Goal: Transaction & Acquisition: Book appointment/travel/reservation

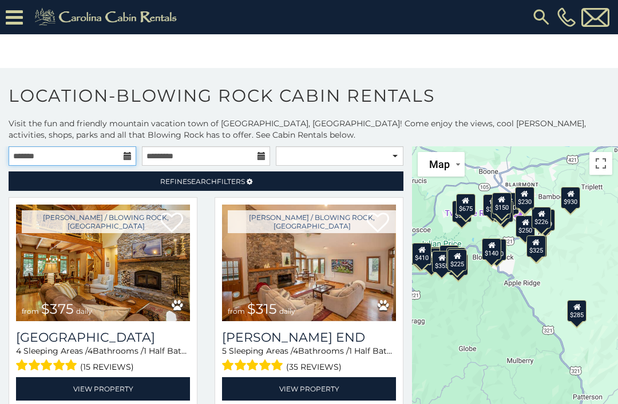
click at [84, 158] on input "text" at bounding box center [73, 155] width 128 height 19
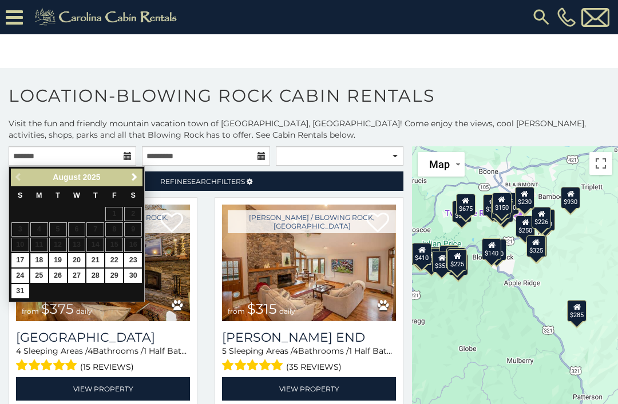
click at [39, 256] on link "18" at bounding box center [39, 260] width 18 height 14
type input "**********"
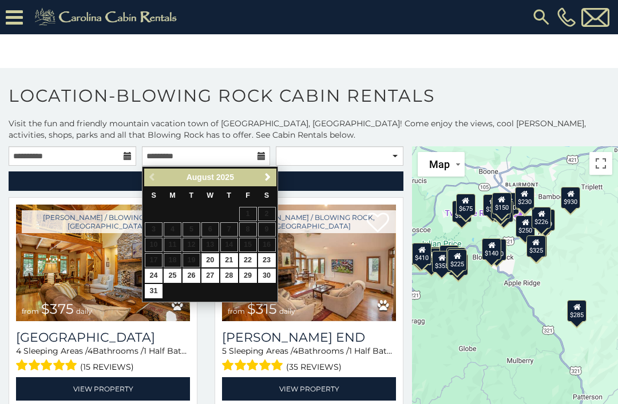
click at [246, 255] on link "22" at bounding box center [248, 260] width 18 height 14
type input "**********"
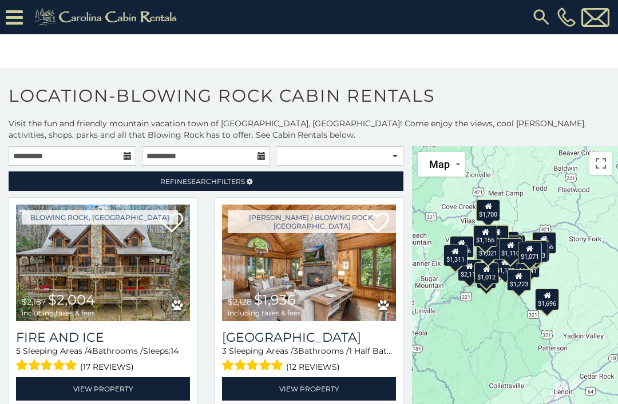
click at [233, 182] on span "Refine Search Filters" at bounding box center [202, 181] width 85 height 9
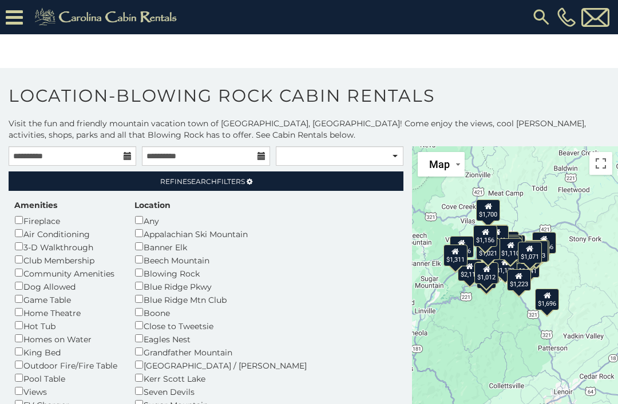
click at [240, 182] on span "Refine Search Filters" at bounding box center [202, 181] width 85 height 9
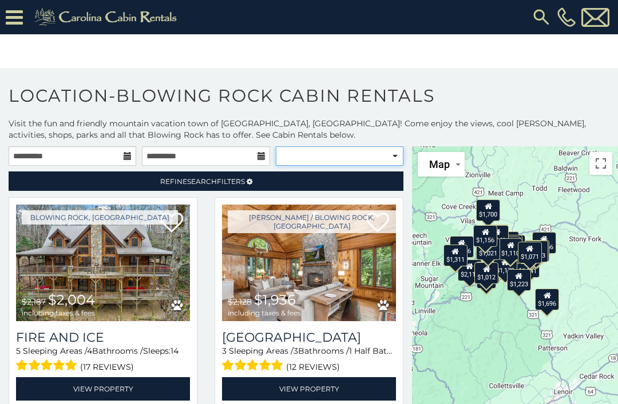
click at [380, 157] on select "**********" at bounding box center [340, 155] width 128 height 19
click at [323, 134] on p "Visit the fun and friendly mountain vacation town of Blowing Rock, NC! Come enj…" at bounding box center [309, 129] width 618 height 23
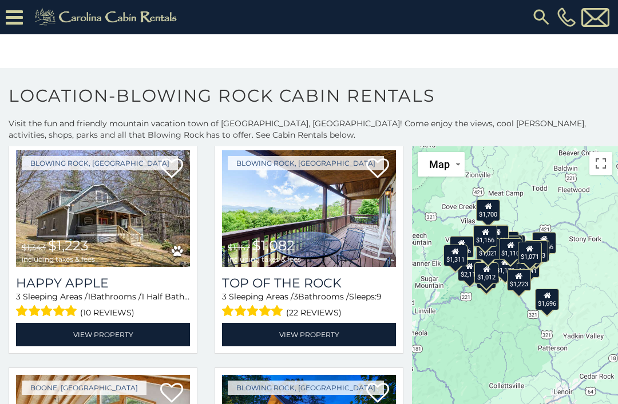
scroll to position [2076, 0]
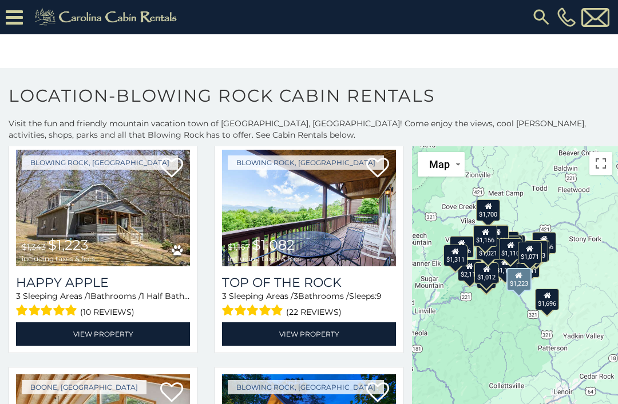
click at [94, 228] on img at bounding box center [103, 208] width 174 height 117
click at [111, 241] on img at bounding box center [103, 208] width 174 height 117
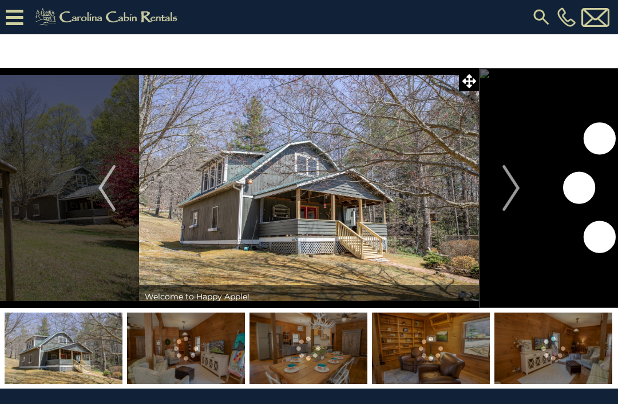
click at [515, 187] on img "Next" at bounding box center [510, 188] width 17 height 46
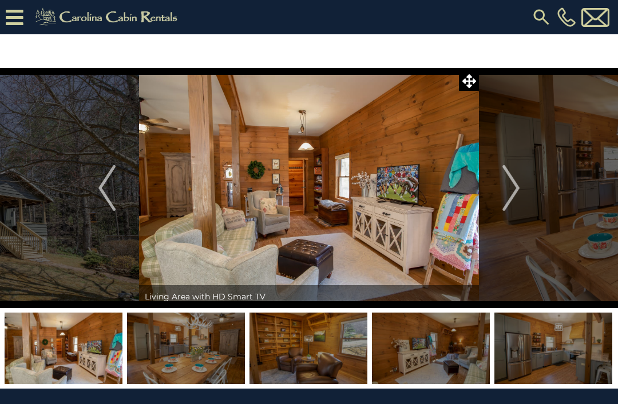
click at [514, 189] on img "Next" at bounding box center [510, 188] width 17 height 46
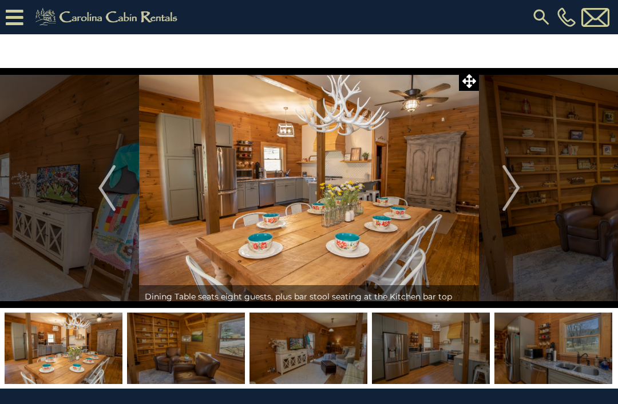
click at [516, 191] on img "Next" at bounding box center [510, 188] width 17 height 46
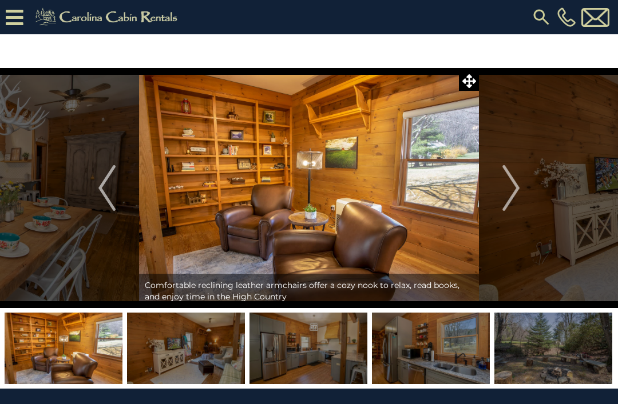
click at [515, 192] on img "Next" at bounding box center [510, 188] width 17 height 46
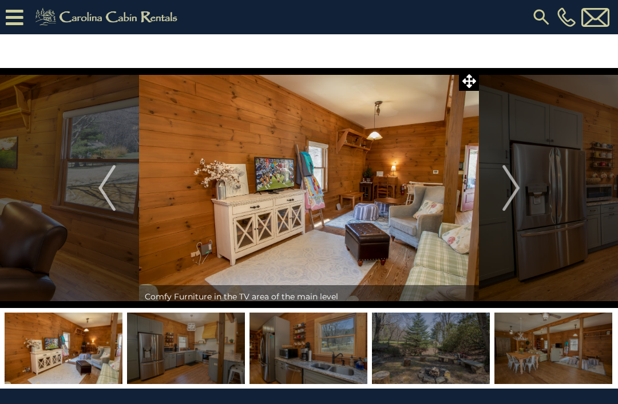
click at [515, 194] on img "Next" at bounding box center [510, 188] width 17 height 46
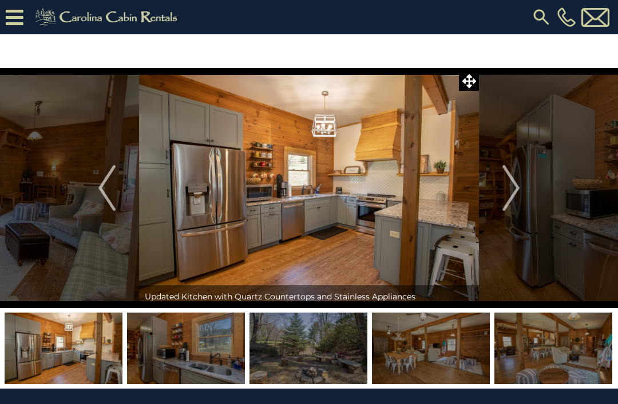
click at [512, 190] on img "Next" at bounding box center [510, 188] width 17 height 46
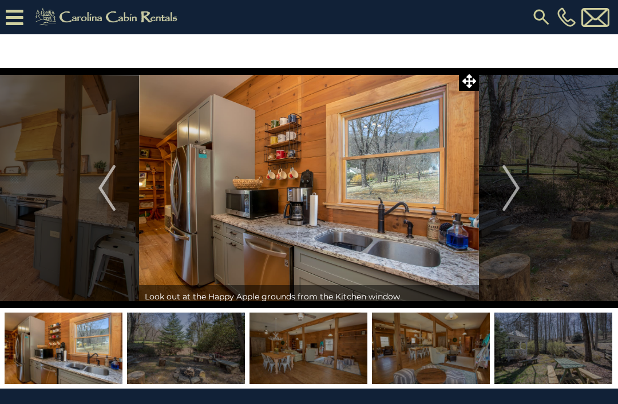
click at [509, 192] on img "Next" at bounding box center [510, 188] width 17 height 46
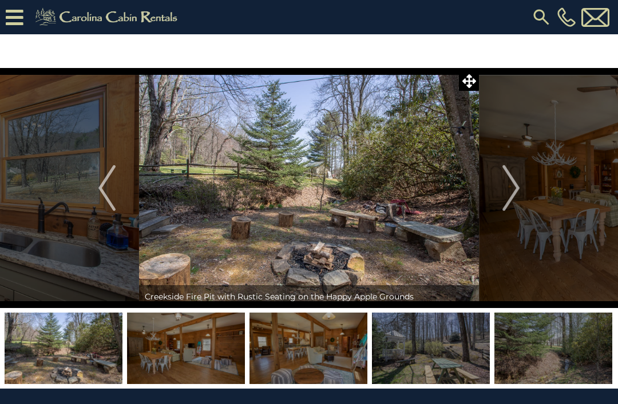
click at [515, 196] on img "Next" at bounding box center [510, 188] width 17 height 46
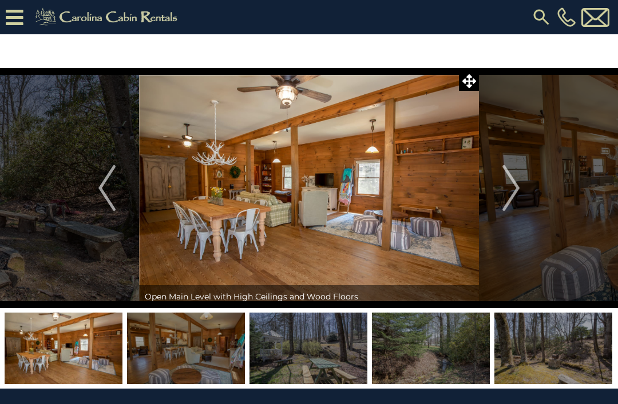
click at [516, 192] on img "Next" at bounding box center [510, 188] width 17 height 46
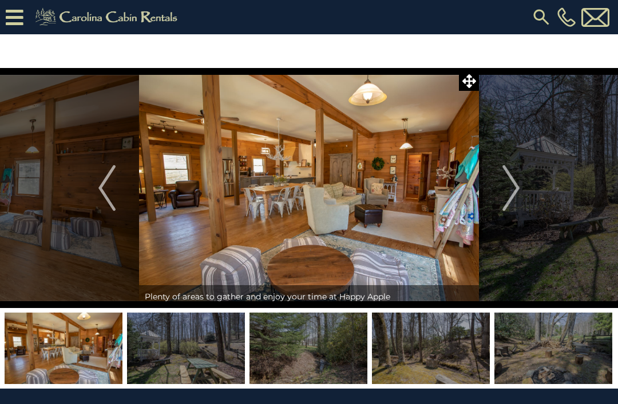
click at [512, 193] on img "Next" at bounding box center [510, 188] width 17 height 46
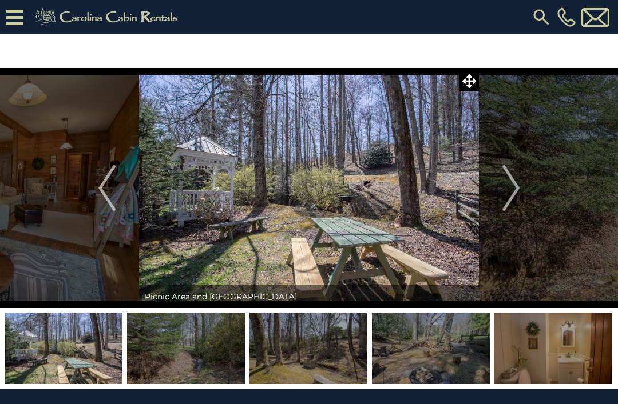
click at [506, 198] on img "Next" at bounding box center [510, 188] width 17 height 46
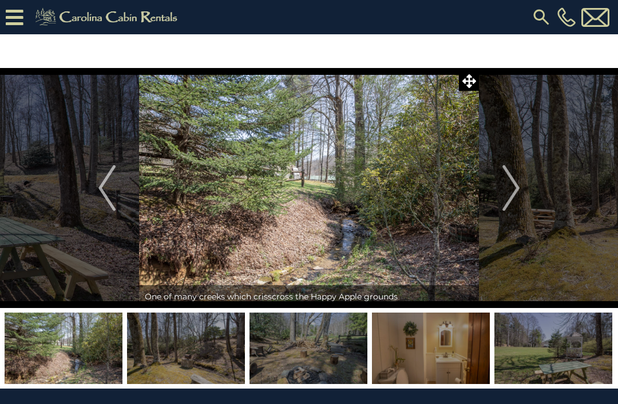
click at [511, 200] on img "Next" at bounding box center [510, 188] width 17 height 46
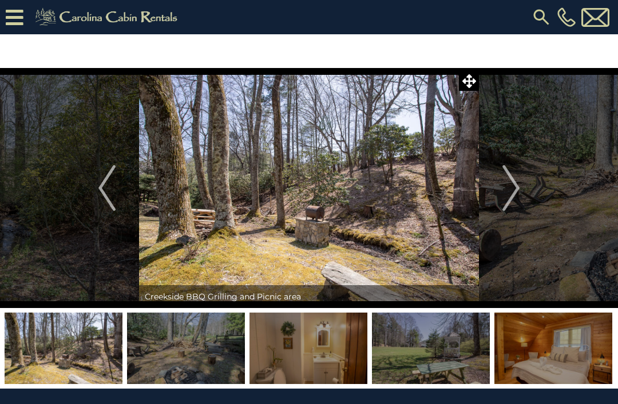
click at [517, 200] on img "Next" at bounding box center [510, 188] width 17 height 46
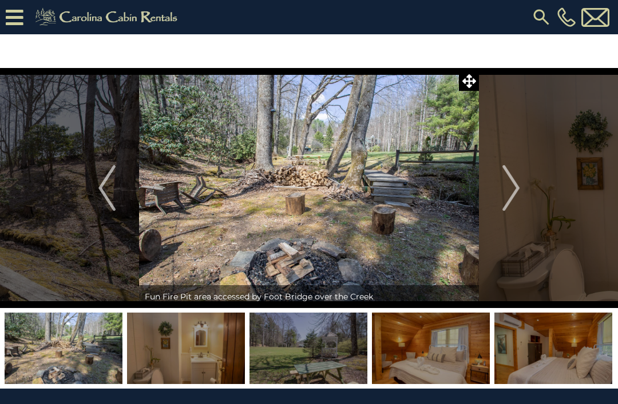
click at [515, 199] on img "Next" at bounding box center [510, 188] width 17 height 46
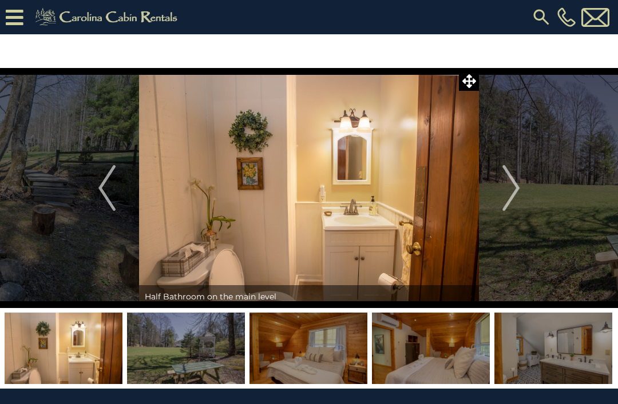
click at [514, 201] on img "Next" at bounding box center [510, 188] width 17 height 46
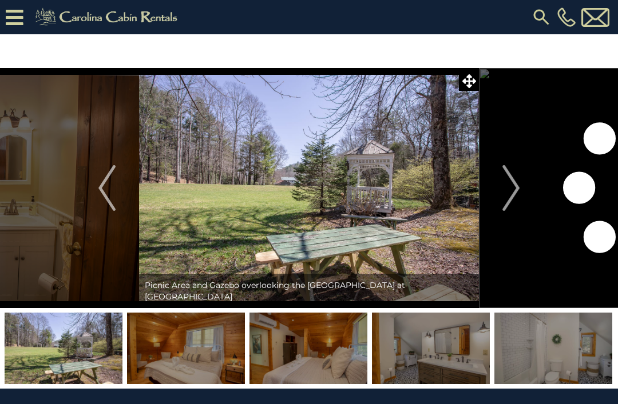
click at [515, 199] on img "Next" at bounding box center [510, 188] width 17 height 46
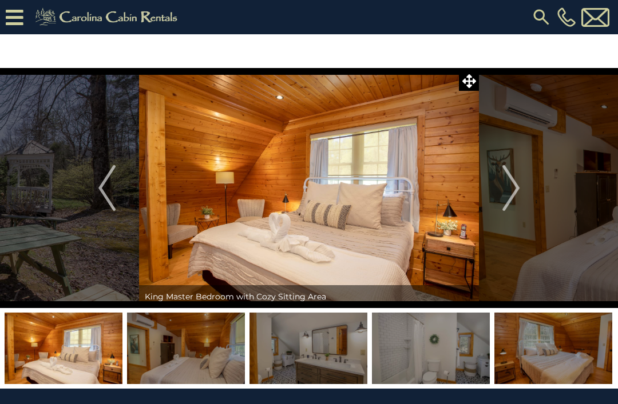
click at [508, 197] on img "Next" at bounding box center [510, 188] width 17 height 46
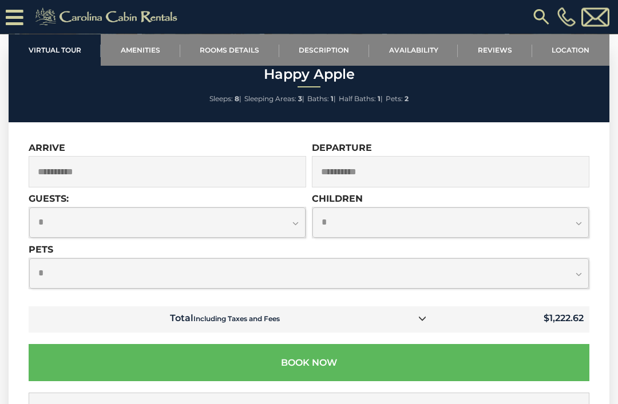
scroll to position [3062, 0]
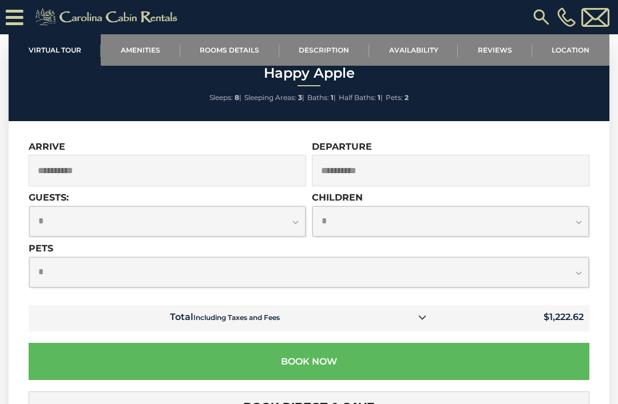
click at [420, 313] on icon at bounding box center [422, 317] width 8 height 8
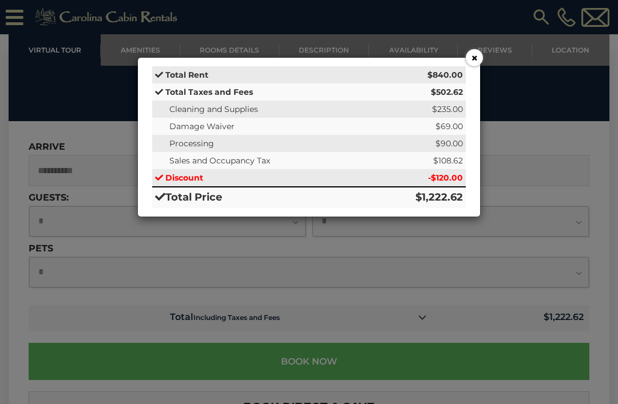
click at [474, 61] on button "×" at bounding box center [474, 57] width 17 height 17
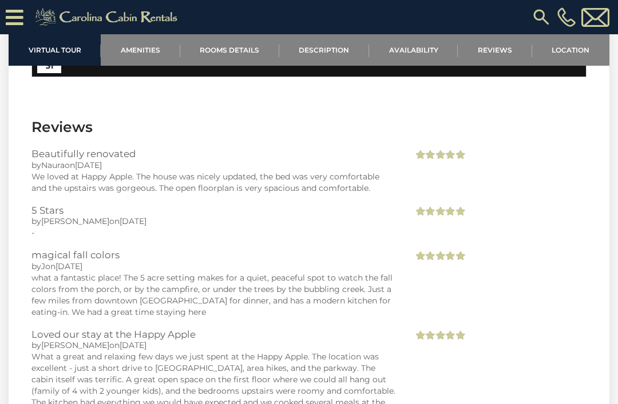
scroll to position [2305, 0]
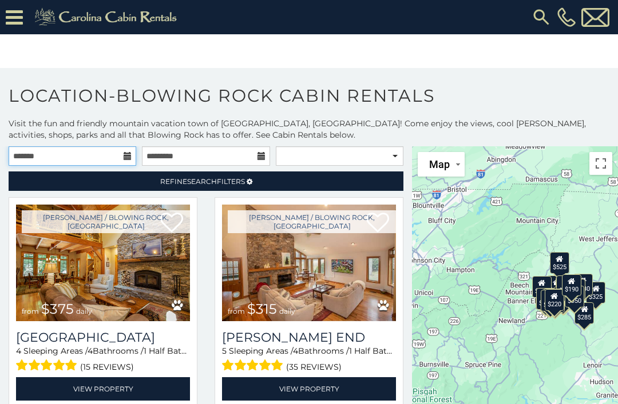
click at [112, 157] on input "text" at bounding box center [73, 155] width 128 height 19
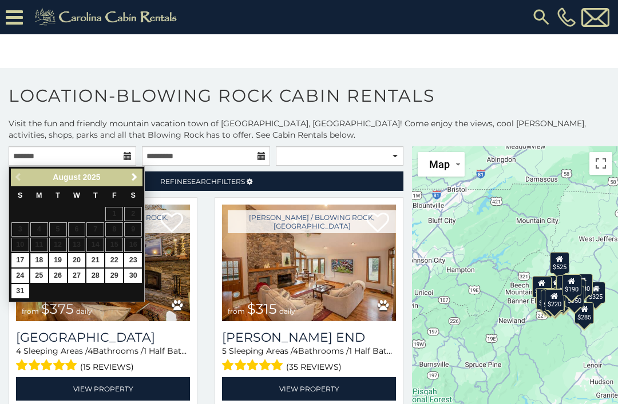
click at [39, 257] on link "18" at bounding box center [39, 260] width 18 height 14
type input "**********"
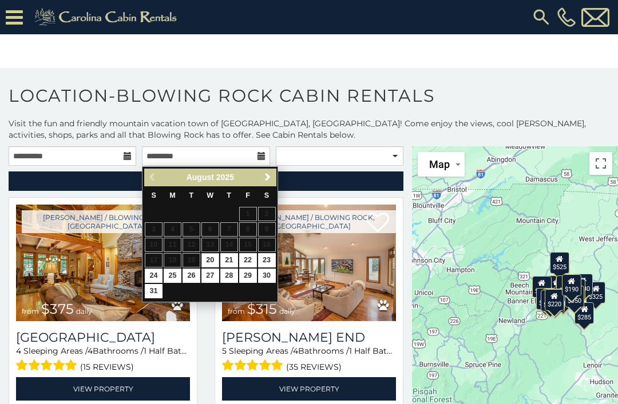
click at [245, 260] on link "22" at bounding box center [248, 260] width 18 height 14
type input "**********"
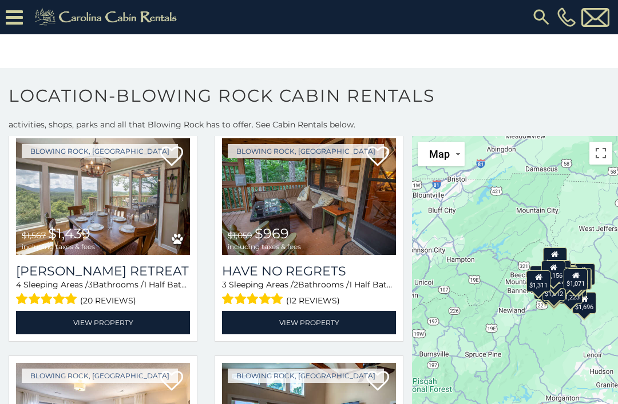
scroll to position [1405, 0]
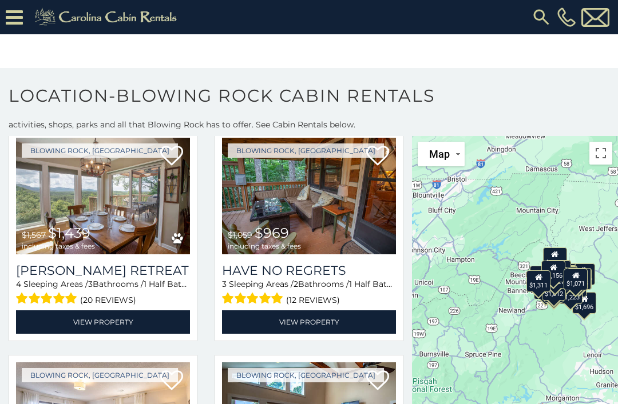
click at [315, 208] on img at bounding box center [309, 196] width 174 height 117
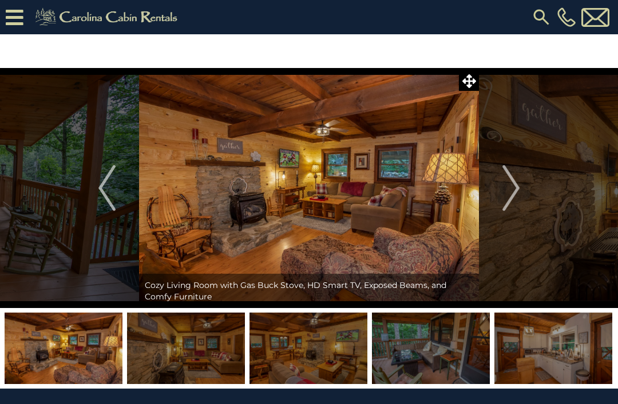
click at [511, 189] on img "Next" at bounding box center [510, 188] width 17 height 46
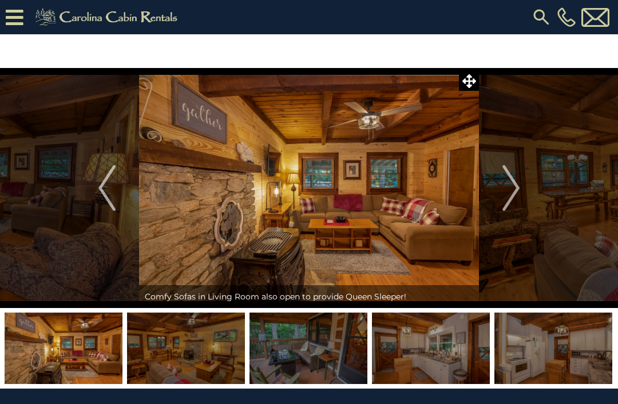
click at [508, 196] on img "Next" at bounding box center [510, 188] width 17 height 46
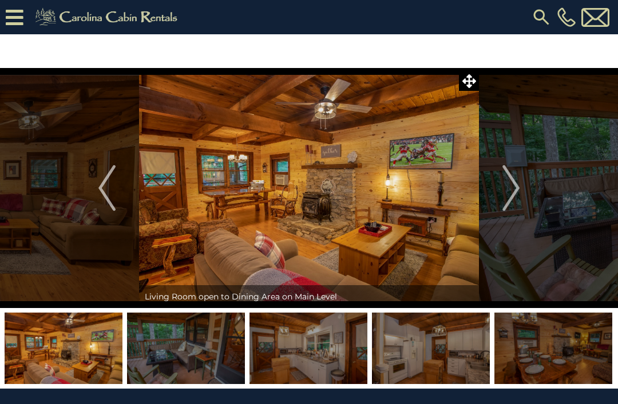
click at [510, 192] on img "Next" at bounding box center [510, 188] width 17 height 46
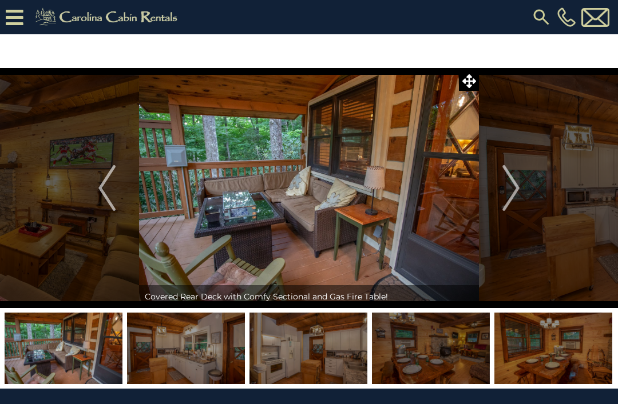
click at [508, 190] on img "Next" at bounding box center [510, 188] width 17 height 46
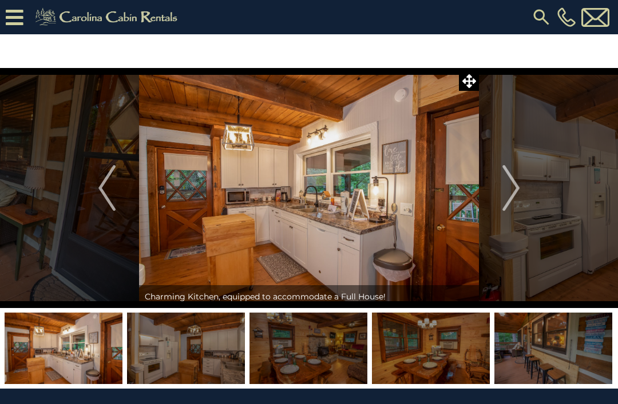
click at [514, 190] on img "Next" at bounding box center [510, 188] width 17 height 46
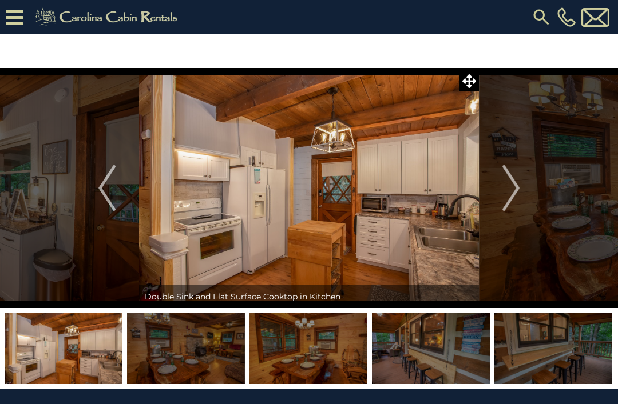
click at [512, 193] on img "Next" at bounding box center [510, 188] width 17 height 46
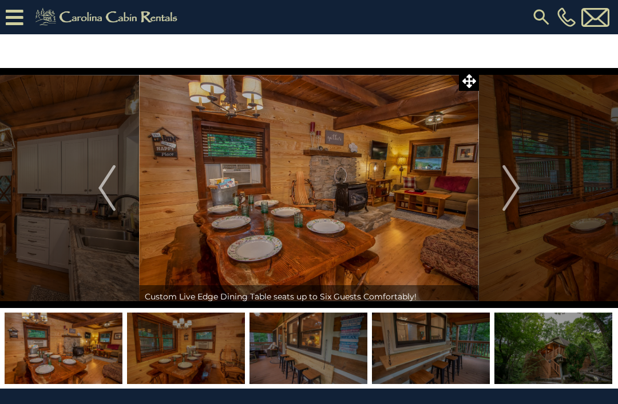
click at [515, 193] on img "Next" at bounding box center [510, 188] width 17 height 46
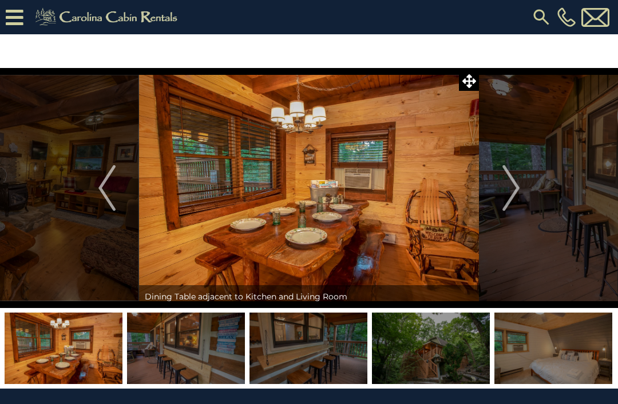
click at [516, 192] on img "Next" at bounding box center [510, 188] width 17 height 46
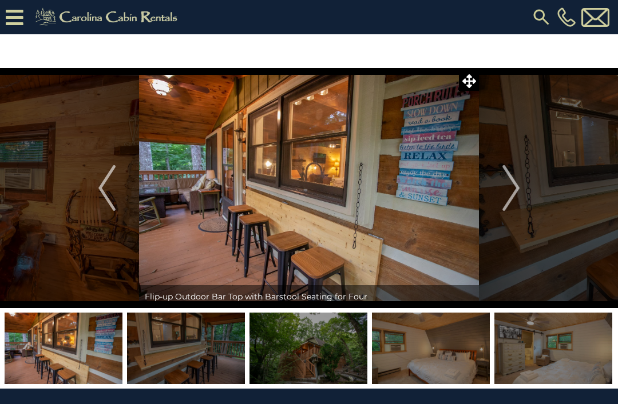
click at [515, 190] on img "Next" at bounding box center [510, 188] width 17 height 46
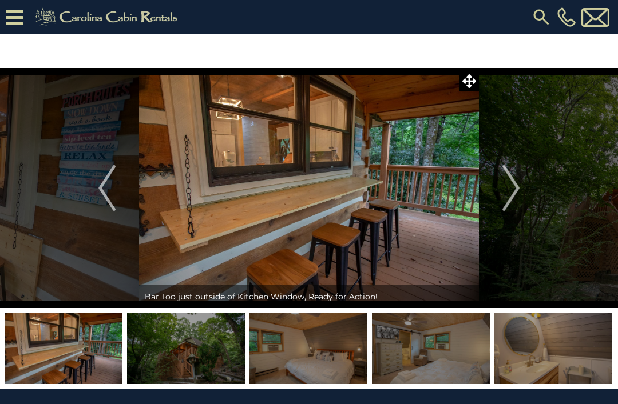
click at [510, 194] on img "Next" at bounding box center [510, 188] width 17 height 46
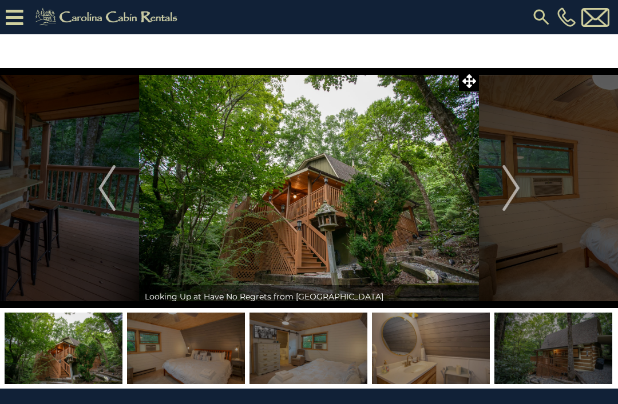
click at [515, 197] on img "Next" at bounding box center [510, 188] width 17 height 46
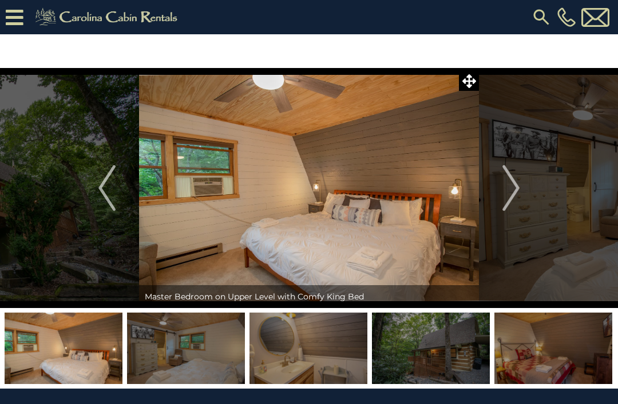
click at [507, 191] on img "Next" at bounding box center [510, 188] width 17 height 46
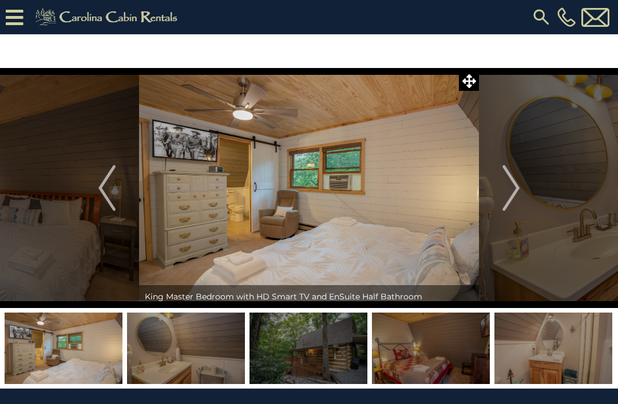
click at [515, 193] on img "Next" at bounding box center [510, 188] width 17 height 46
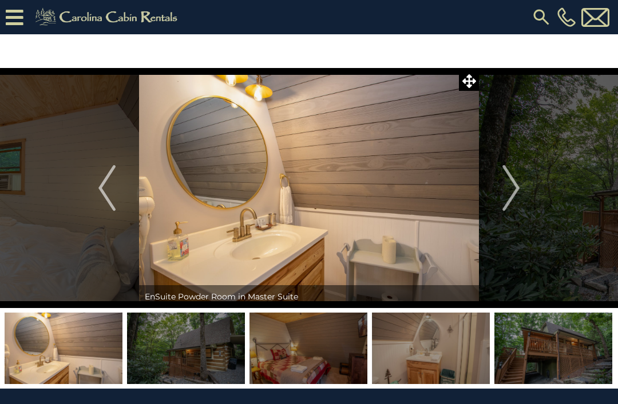
click at [512, 193] on img "Next" at bounding box center [510, 188] width 17 height 46
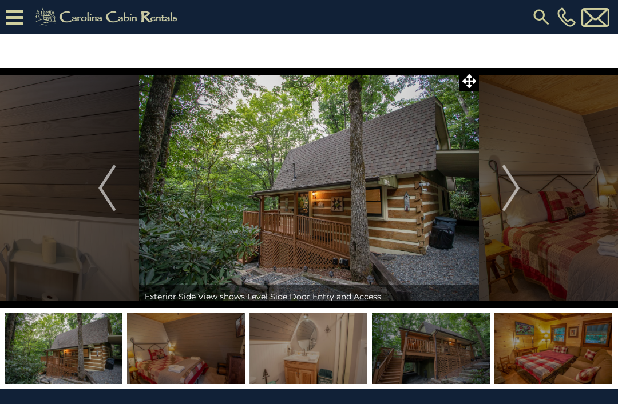
click at [510, 197] on img "Next" at bounding box center [510, 188] width 17 height 46
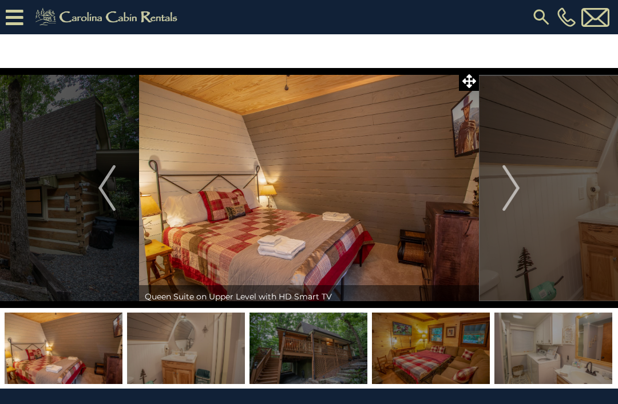
click at [504, 197] on img "Next" at bounding box center [510, 188] width 17 height 46
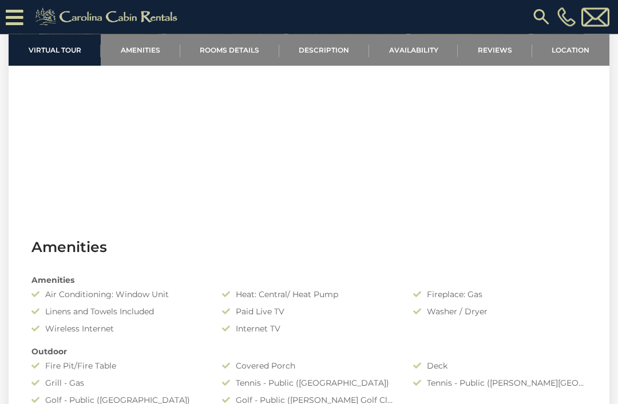
scroll to position [584, 0]
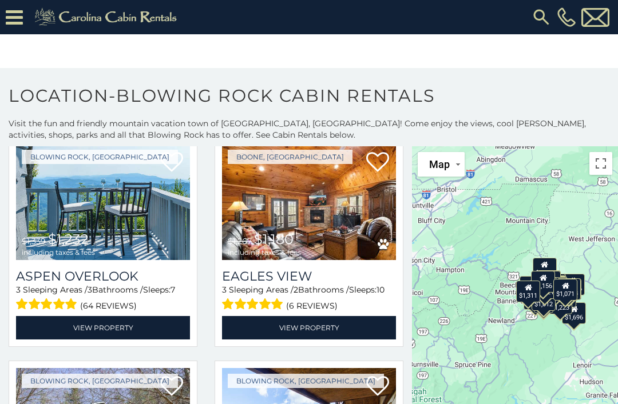
scroll to position [1859, 0]
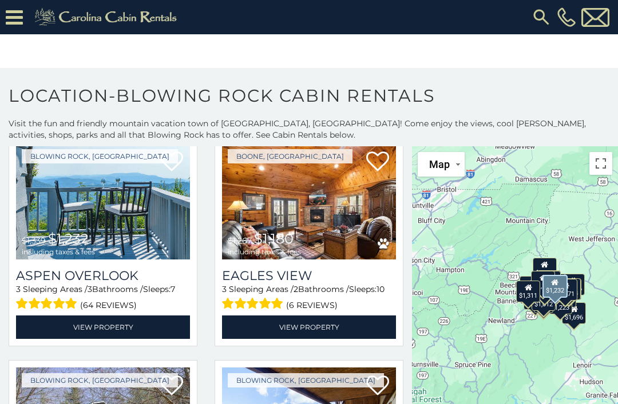
click at [113, 218] on img at bounding box center [103, 202] width 174 height 117
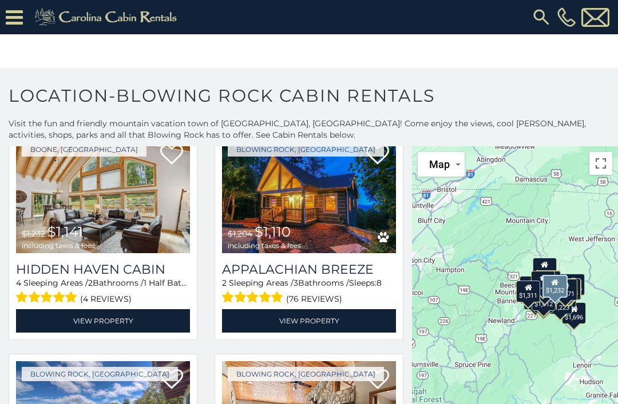
scroll to position [2317, 0]
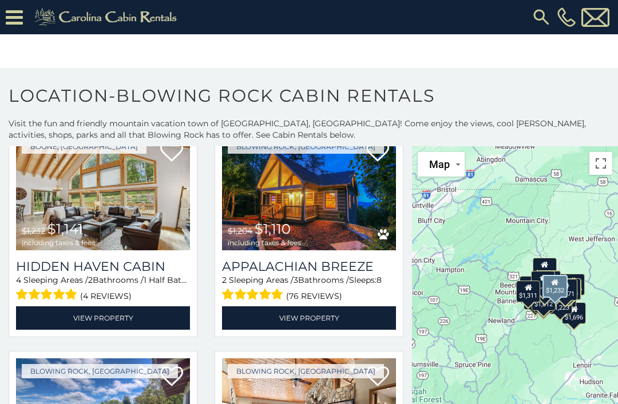
click at [303, 229] on span "$1,204 $1,110 including taxes & fees" at bounding box center [264, 234] width 85 height 33
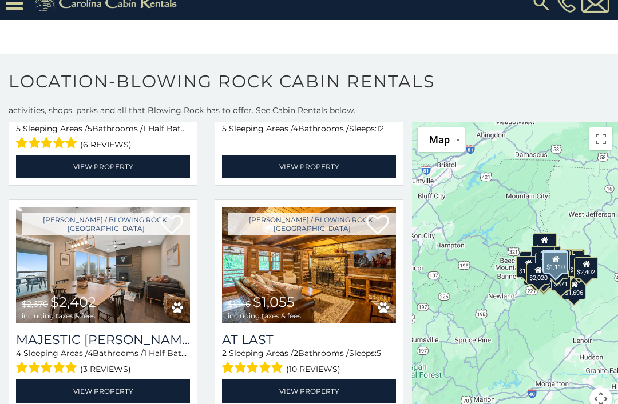
scroll to position [14, 0]
click at [328, 299] on img at bounding box center [309, 265] width 174 height 117
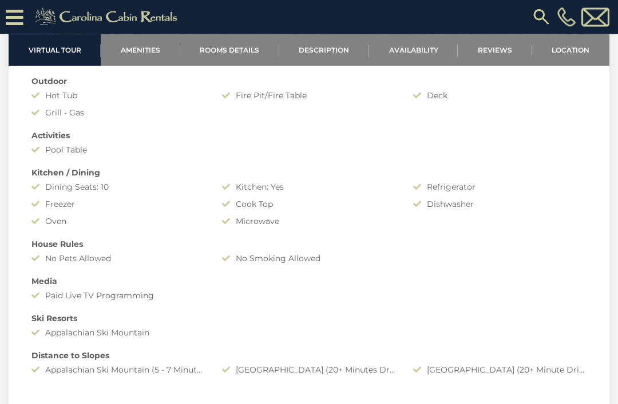
scroll to position [844, 0]
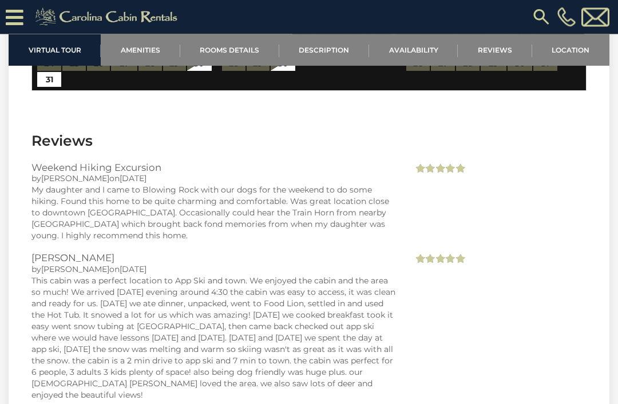
scroll to position [2265, 0]
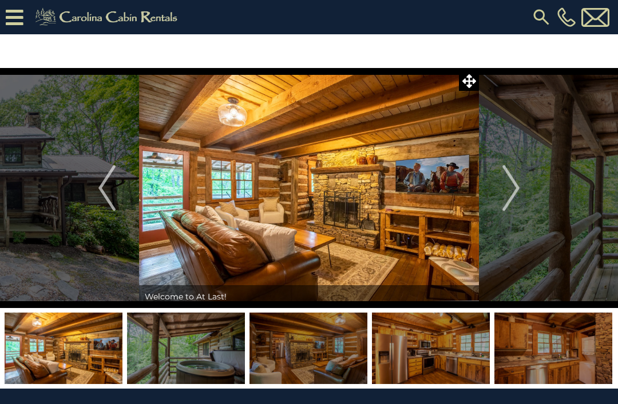
click at [104, 189] on img "Previous" at bounding box center [106, 188] width 17 height 46
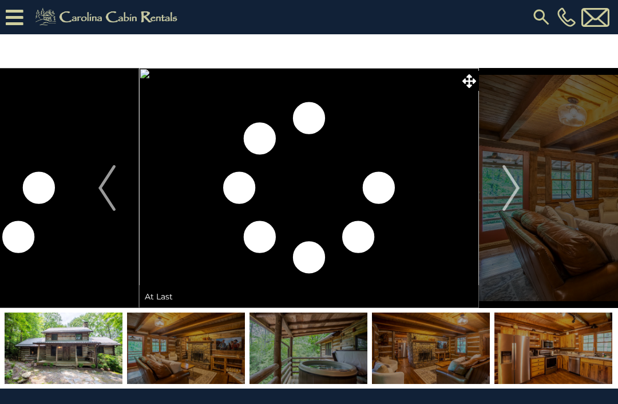
click at [508, 189] on img "Next" at bounding box center [510, 188] width 17 height 46
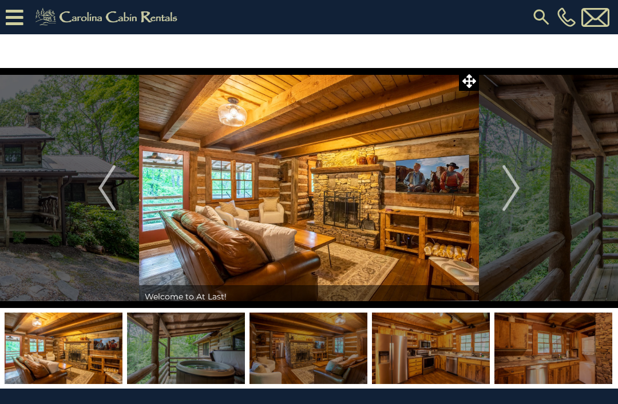
click at [514, 196] on img "Next" at bounding box center [510, 188] width 17 height 46
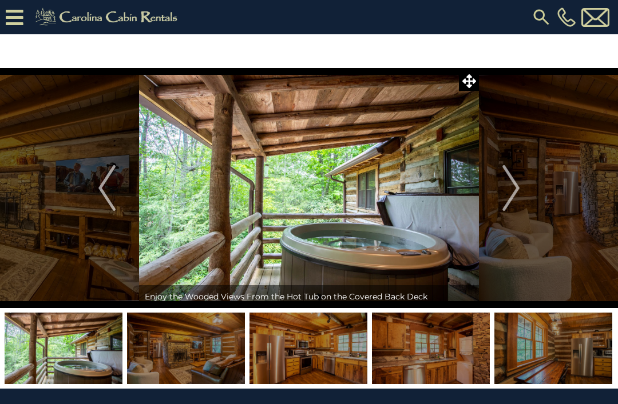
click at [515, 198] on img "Next" at bounding box center [510, 188] width 17 height 46
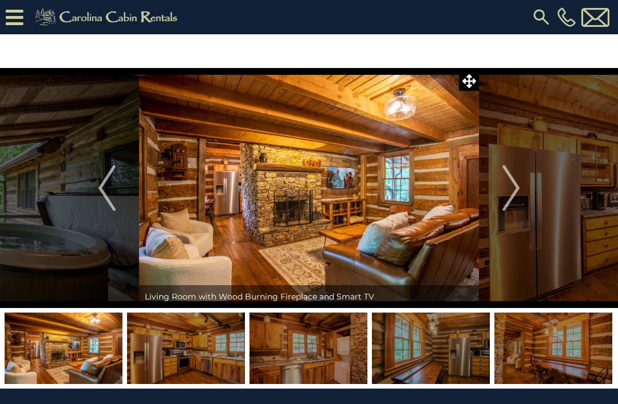
click at [509, 197] on img "Next" at bounding box center [510, 188] width 17 height 46
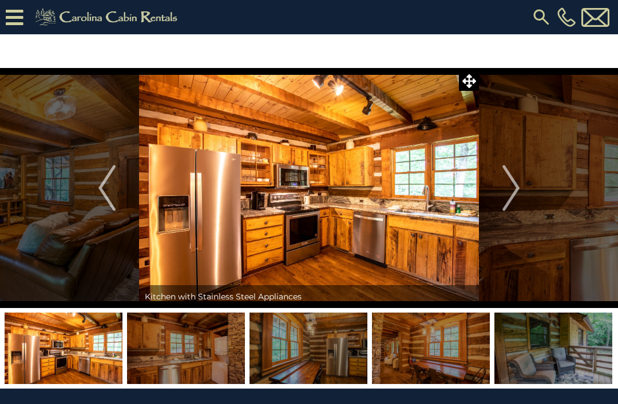
click at [504, 199] on img "Next" at bounding box center [510, 188] width 17 height 46
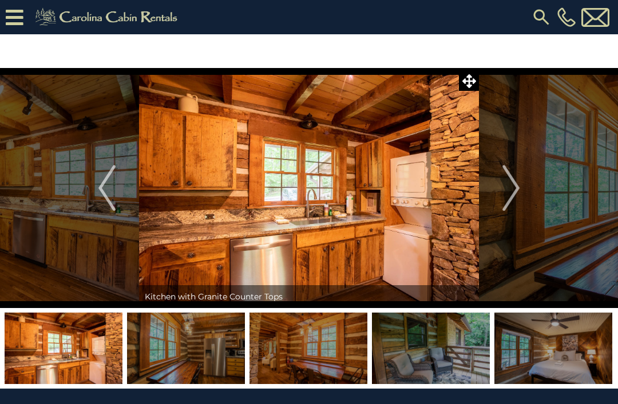
click at [510, 198] on img "Next" at bounding box center [510, 188] width 17 height 46
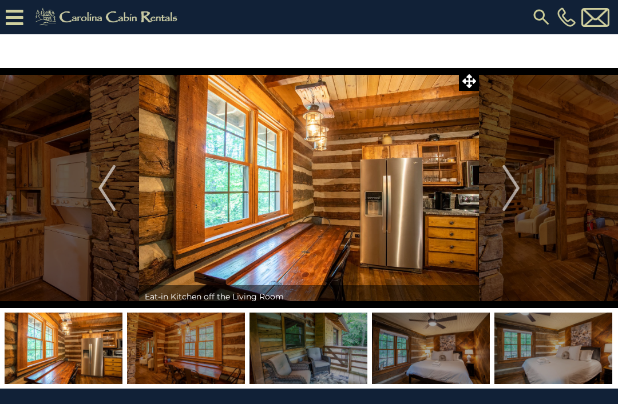
click at [512, 203] on img "Next" at bounding box center [510, 188] width 17 height 46
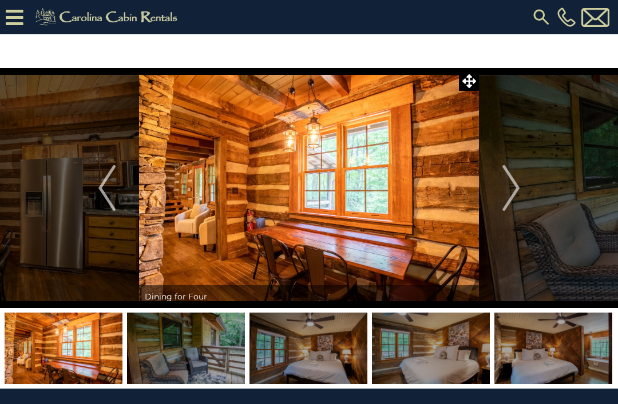
click at [510, 204] on img "Next" at bounding box center [510, 188] width 17 height 46
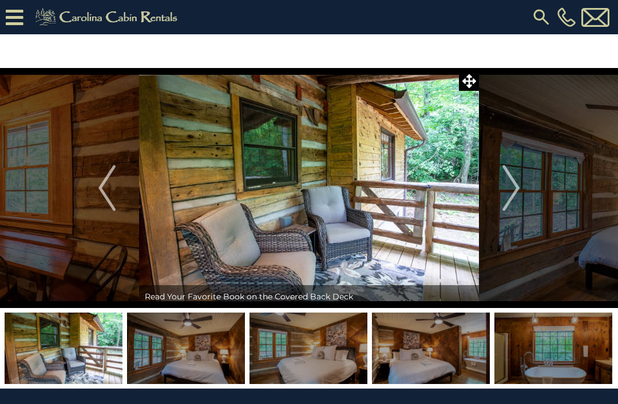
click at [515, 194] on img "Next" at bounding box center [510, 188] width 17 height 46
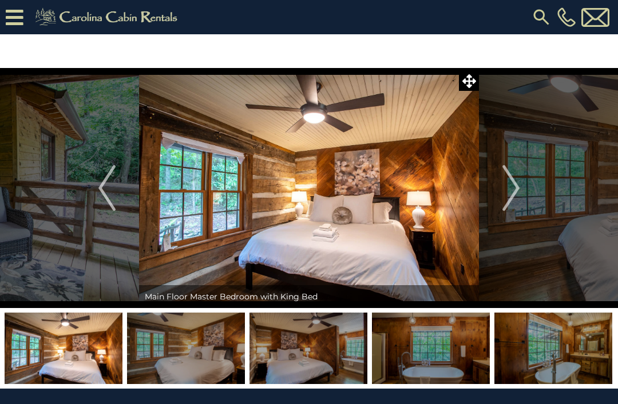
click at [508, 197] on img "Next" at bounding box center [510, 188] width 17 height 46
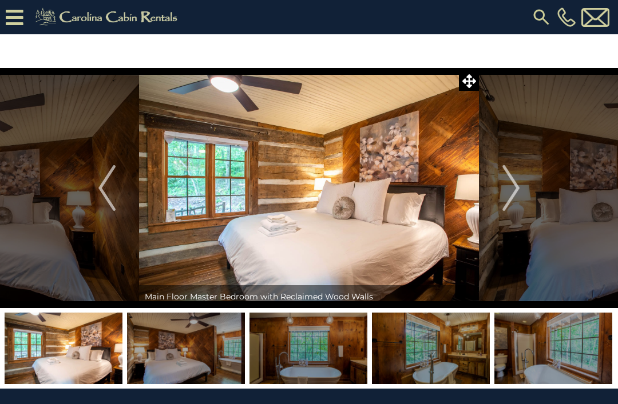
click at [512, 197] on img "Next" at bounding box center [510, 188] width 17 height 46
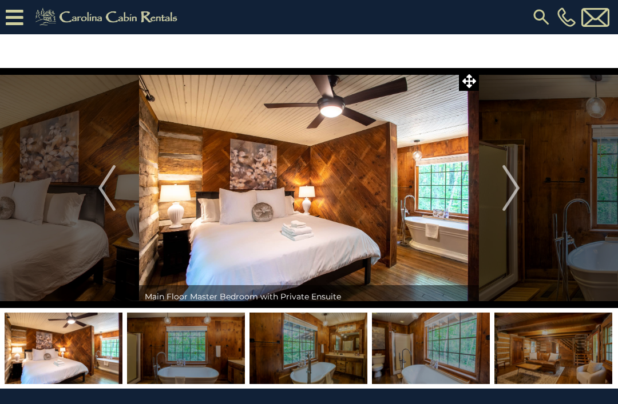
click at [505, 201] on img "Next" at bounding box center [510, 188] width 17 height 46
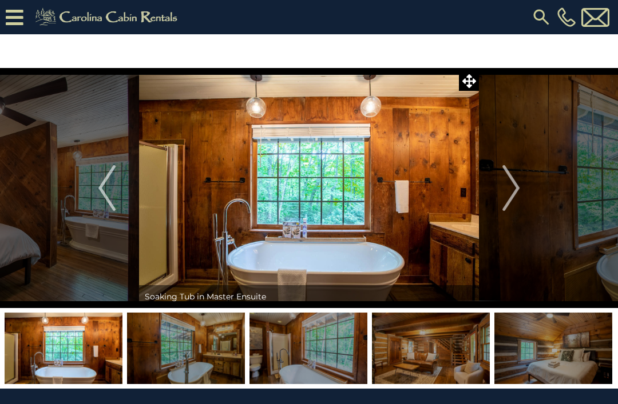
click at [514, 194] on img "Next" at bounding box center [510, 188] width 17 height 46
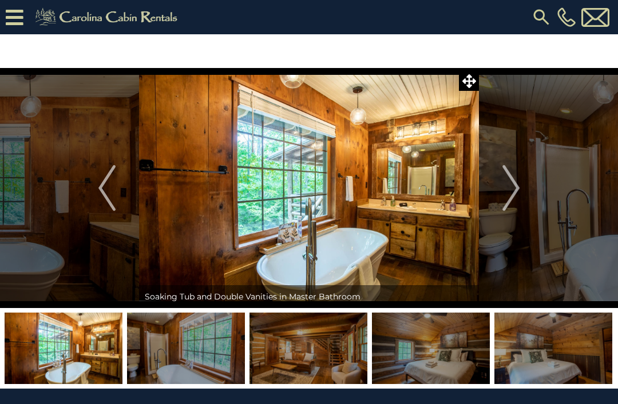
click at [516, 190] on img "Next" at bounding box center [510, 188] width 17 height 46
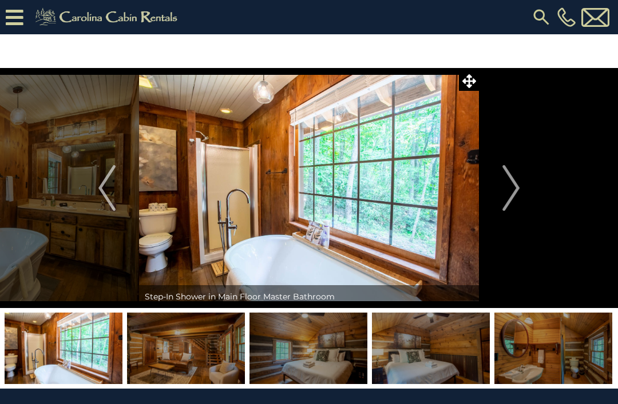
click at [511, 197] on img "Next" at bounding box center [510, 188] width 17 height 46
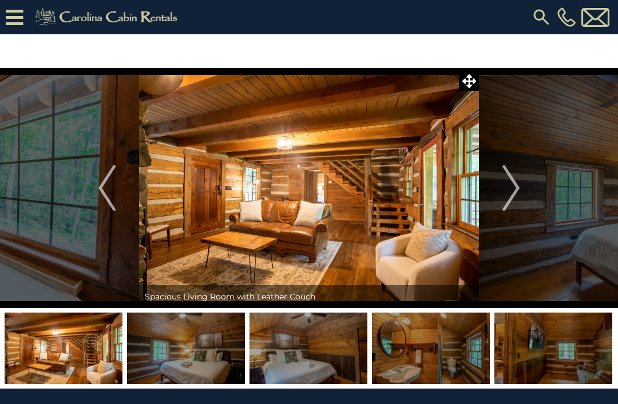
click at [508, 200] on img "Next" at bounding box center [510, 188] width 17 height 46
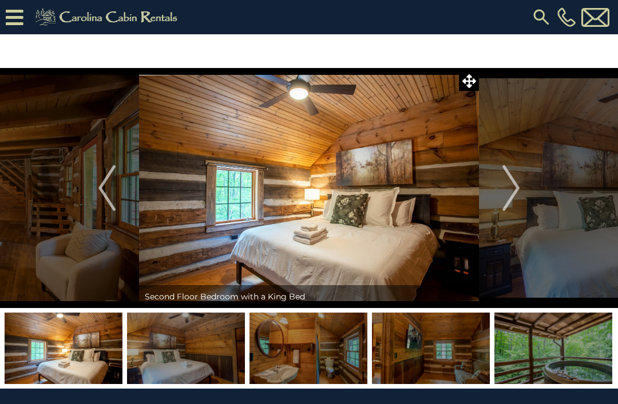
click at [512, 201] on img "Next" at bounding box center [510, 188] width 17 height 46
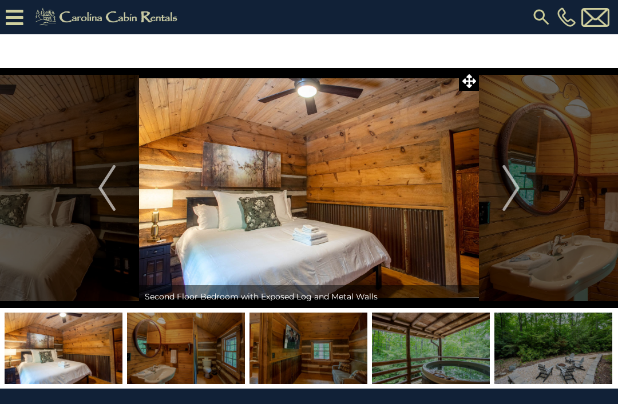
click at [501, 190] on button "Next" at bounding box center [511, 188] width 64 height 240
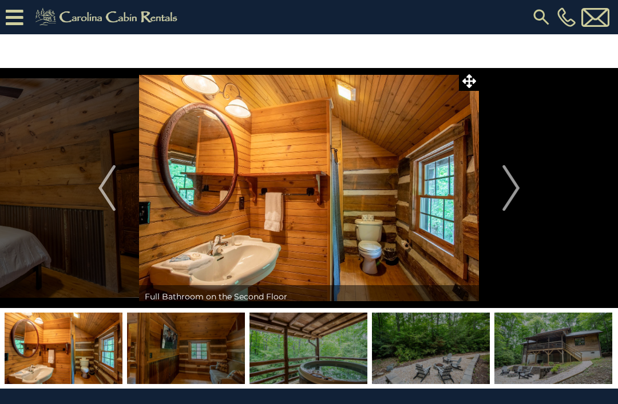
click at [506, 198] on img "Next" at bounding box center [510, 188] width 17 height 46
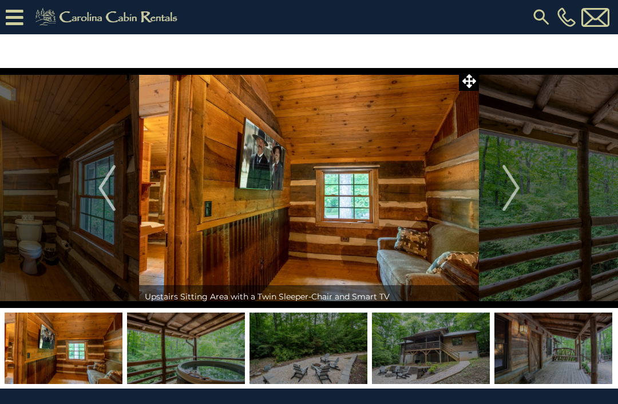
click at [507, 196] on img "Next" at bounding box center [510, 188] width 17 height 46
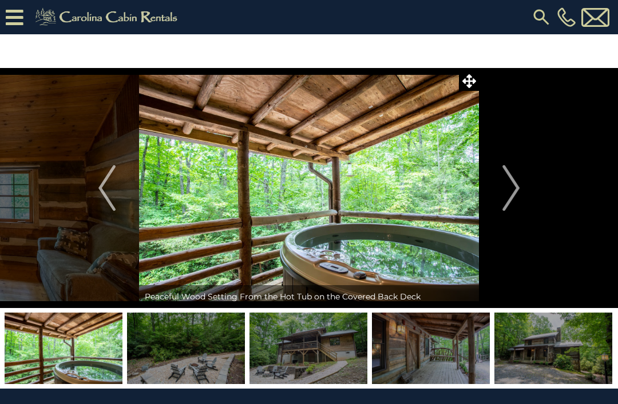
click at [507, 196] on img "Next" at bounding box center [510, 188] width 17 height 46
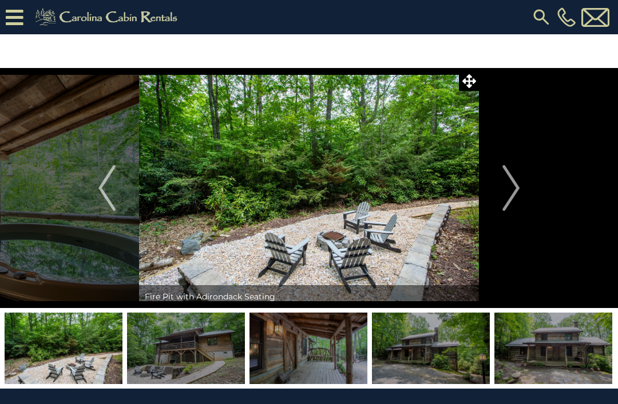
click at [507, 201] on img "Next" at bounding box center [510, 188] width 17 height 46
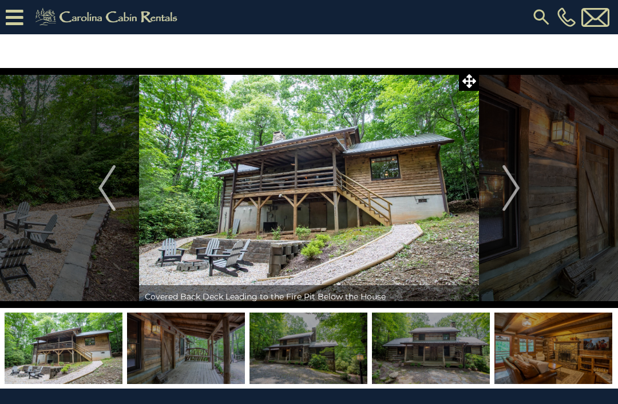
click at [514, 197] on img "Next" at bounding box center [510, 188] width 17 height 46
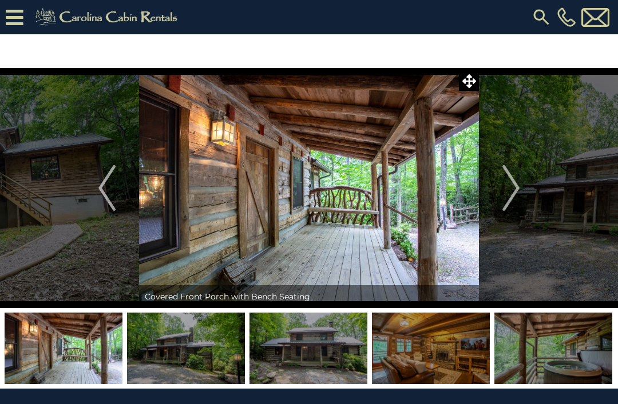
click at [507, 203] on img "Next" at bounding box center [510, 188] width 17 height 46
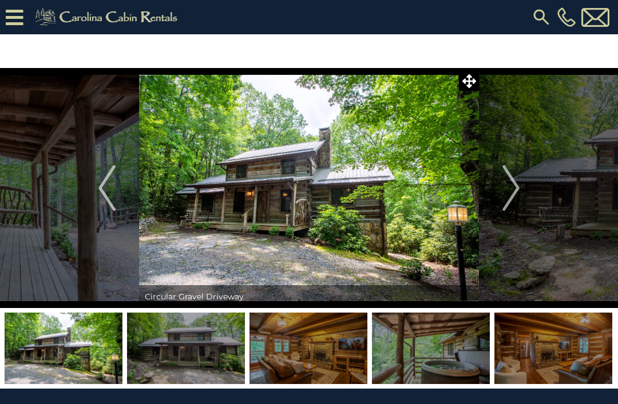
click at [504, 204] on img "Next" at bounding box center [510, 188] width 17 height 46
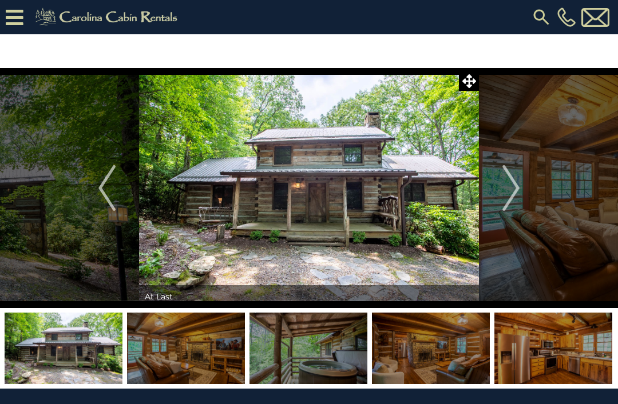
click at [504, 197] on img "Next" at bounding box center [510, 188] width 17 height 46
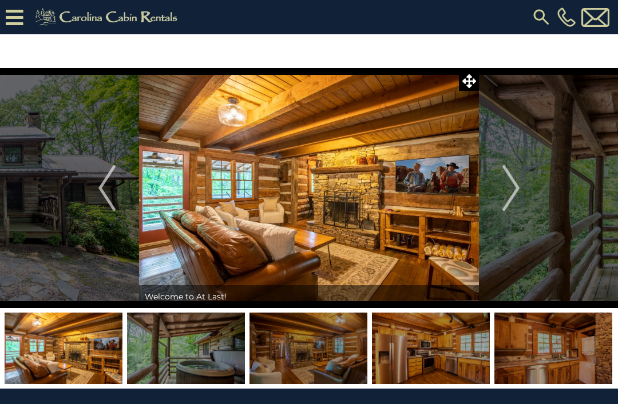
click at [510, 201] on img "Next" at bounding box center [510, 188] width 17 height 46
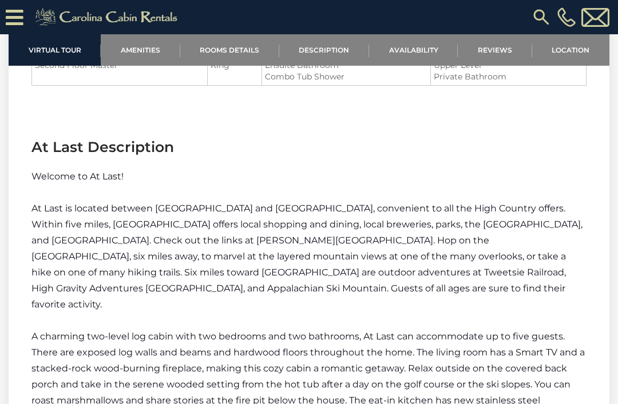
scroll to position [1289, 0]
